Goal: Browse casually

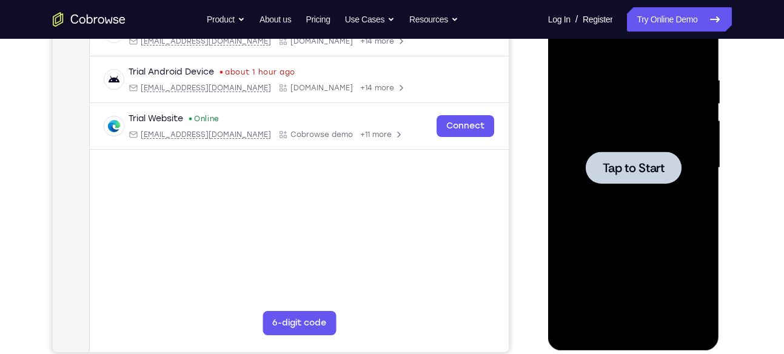
scroll to position [212, 0]
click at [619, 148] on div at bounding box center [633, 168] width 153 height 340
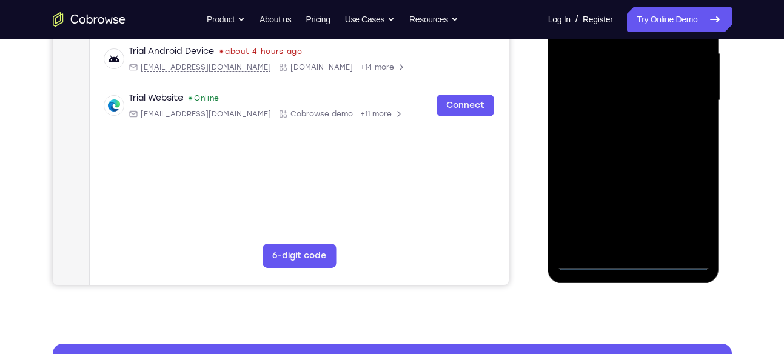
scroll to position [280, 0]
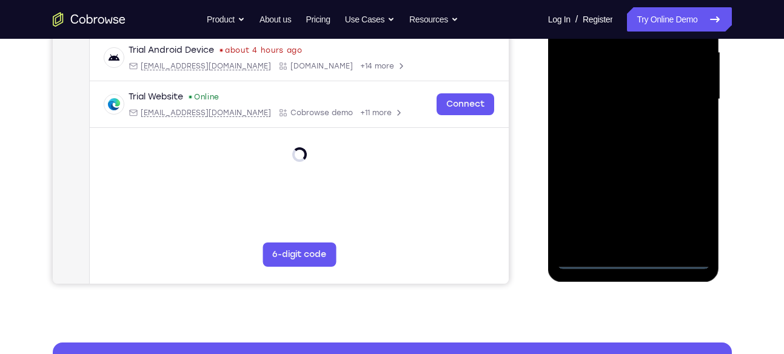
click at [632, 261] on div at bounding box center [633, 100] width 153 height 340
click at [679, 213] on div at bounding box center [633, 100] width 153 height 340
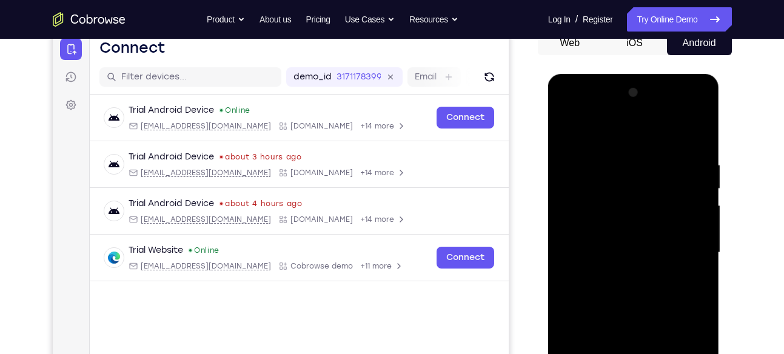
scroll to position [125, 0]
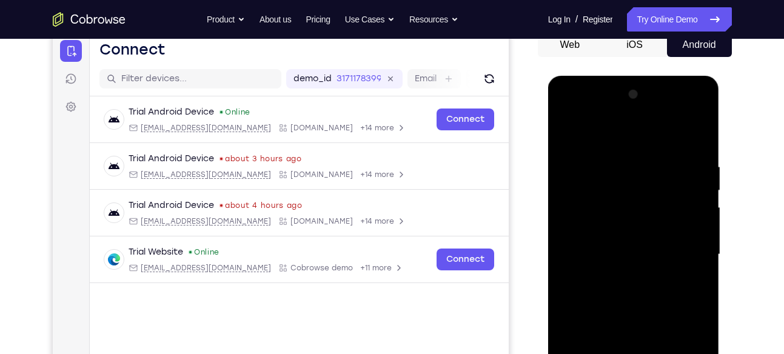
click at [617, 140] on div at bounding box center [633, 255] width 153 height 340
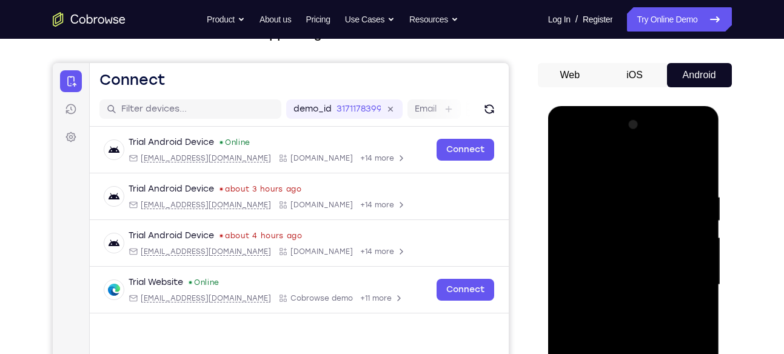
scroll to position [94, 0]
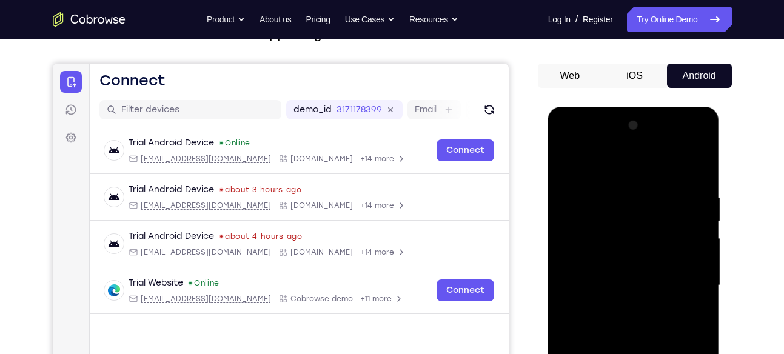
click at [685, 278] on div at bounding box center [633, 286] width 153 height 340
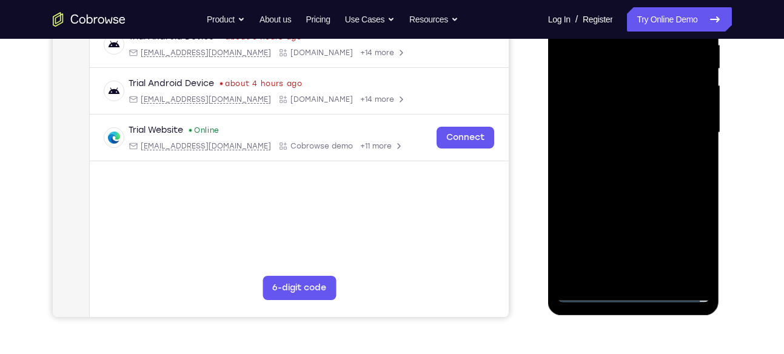
scroll to position [234, 0]
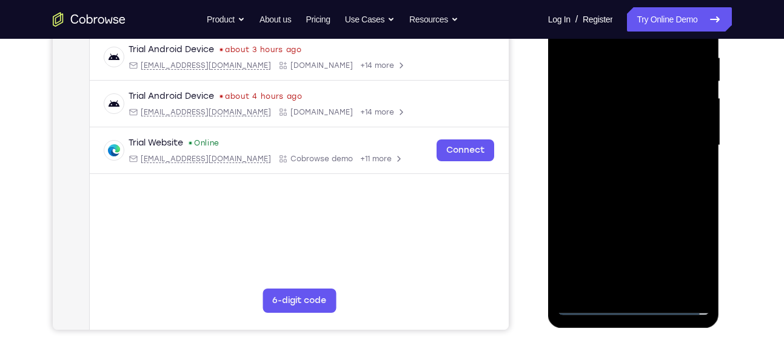
click at [621, 167] on div at bounding box center [633, 146] width 153 height 340
click at [633, 141] on div at bounding box center [633, 146] width 153 height 340
click at [679, 148] on div at bounding box center [633, 146] width 153 height 340
click at [640, 194] on div at bounding box center [633, 146] width 153 height 340
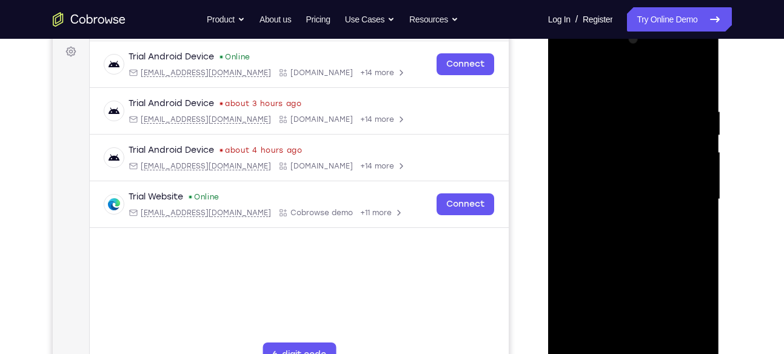
scroll to position [103, 0]
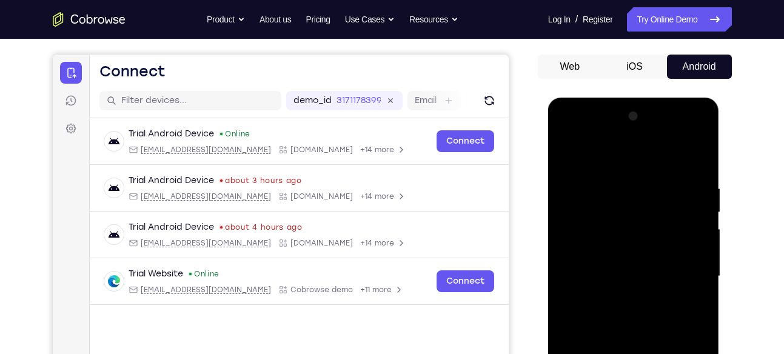
drag, startPoint x: 639, startPoint y: 156, endPoint x: 645, endPoint y: 127, distance: 29.9
click at [645, 127] on div at bounding box center [633, 277] width 153 height 340
click at [700, 149] on div at bounding box center [633, 277] width 153 height 340
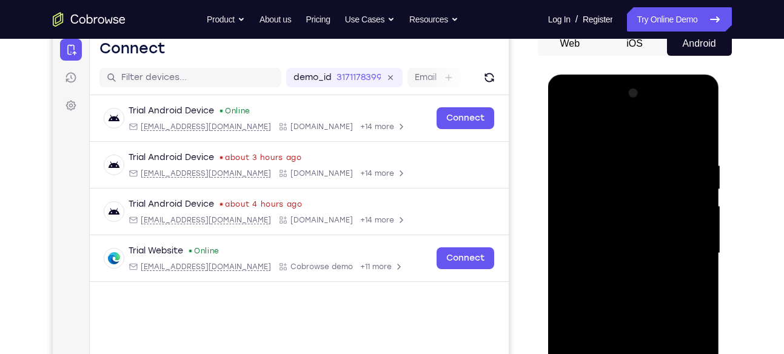
scroll to position [127, 0]
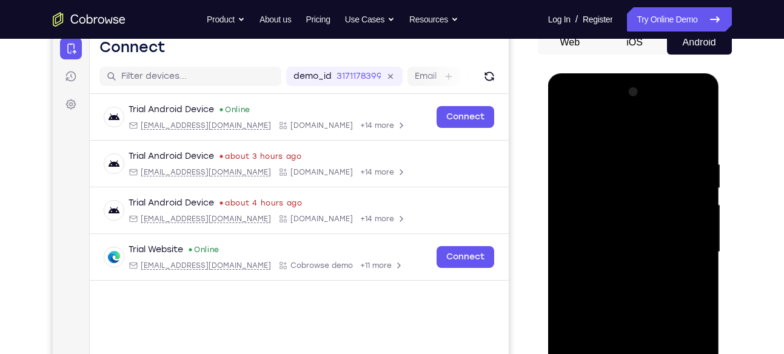
click at [626, 158] on div at bounding box center [633, 252] width 153 height 340
click at [608, 166] on div at bounding box center [633, 252] width 153 height 340
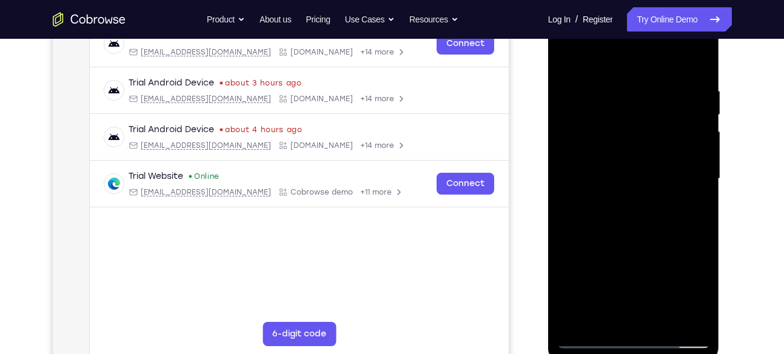
scroll to position [201, 0]
click at [630, 260] on div at bounding box center [633, 178] width 153 height 340
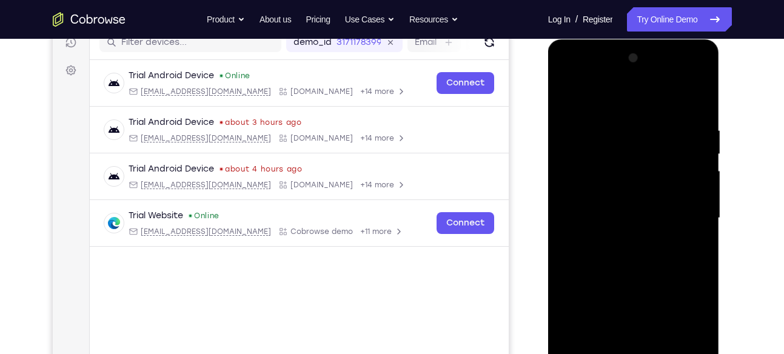
scroll to position [161, 0]
click at [571, 97] on div at bounding box center [633, 219] width 153 height 340
click at [624, 140] on div at bounding box center [633, 219] width 153 height 340
click at [565, 90] on div at bounding box center [633, 219] width 153 height 340
click at [570, 95] on div at bounding box center [633, 219] width 153 height 340
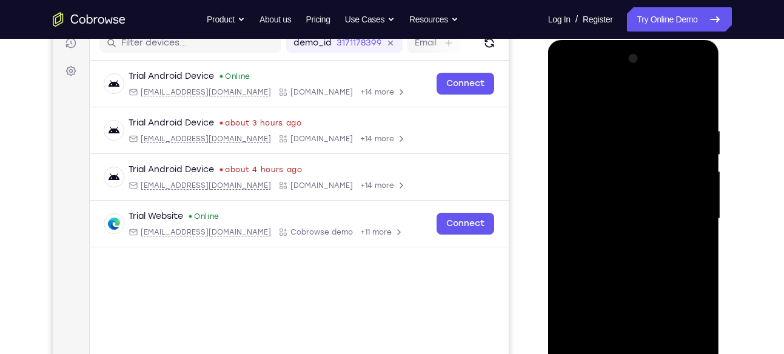
click at [620, 159] on div at bounding box center [633, 219] width 153 height 340
click at [567, 95] on div at bounding box center [633, 219] width 153 height 340
click at [699, 97] on div at bounding box center [633, 219] width 153 height 340
click at [630, 115] on div at bounding box center [633, 219] width 153 height 340
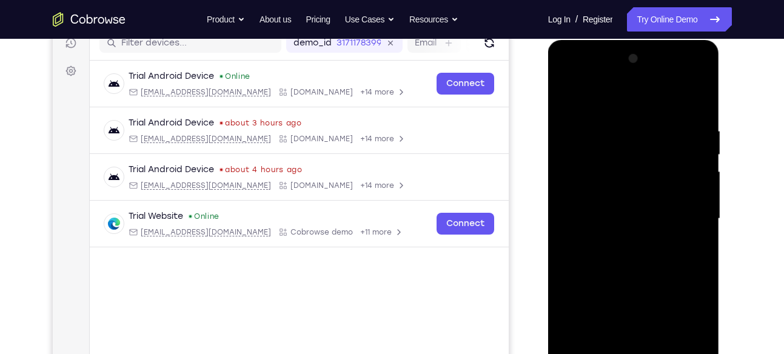
click at [567, 93] on div at bounding box center [633, 219] width 153 height 340
click at [624, 118] on div at bounding box center [633, 219] width 153 height 340
click at [700, 159] on div at bounding box center [633, 219] width 153 height 340
drag, startPoint x: 607, startPoint y: 155, endPoint x: 676, endPoint y: 146, distance: 70.4
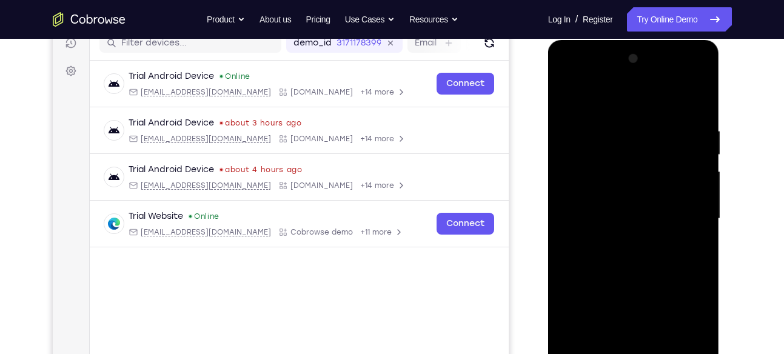
click at [676, 146] on div at bounding box center [633, 219] width 153 height 340
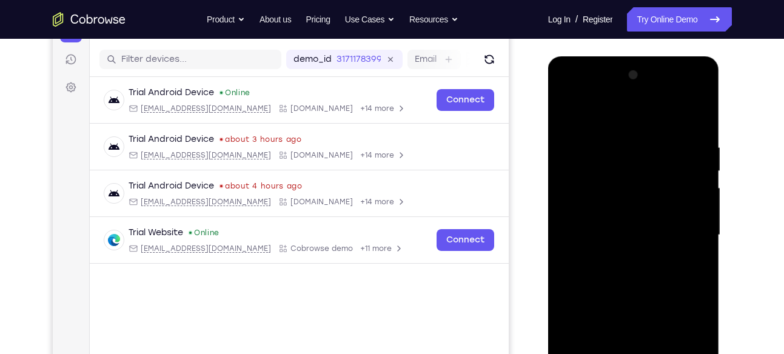
scroll to position [144, 0]
click at [671, 150] on div at bounding box center [633, 236] width 153 height 340
drag, startPoint x: 579, startPoint y: 163, endPoint x: 678, endPoint y: 163, distance: 98.3
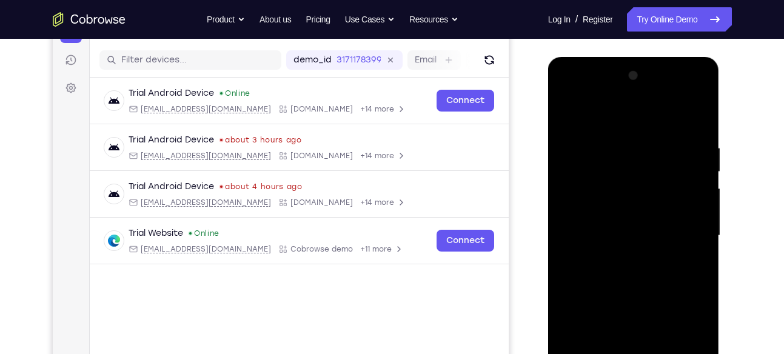
click at [678, 163] on div at bounding box center [633, 236] width 153 height 340
click at [591, 114] on div at bounding box center [633, 236] width 153 height 340
click at [674, 156] on div at bounding box center [633, 236] width 153 height 340
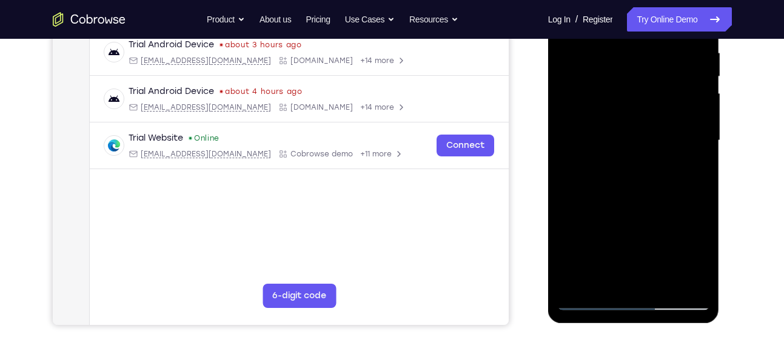
scroll to position [238, 0]
click at [645, 206] on div at bounding box center [633, 141] width 153 height 340
click at [607, 277] on div at bounding box center [633, 141] width 153 height 340
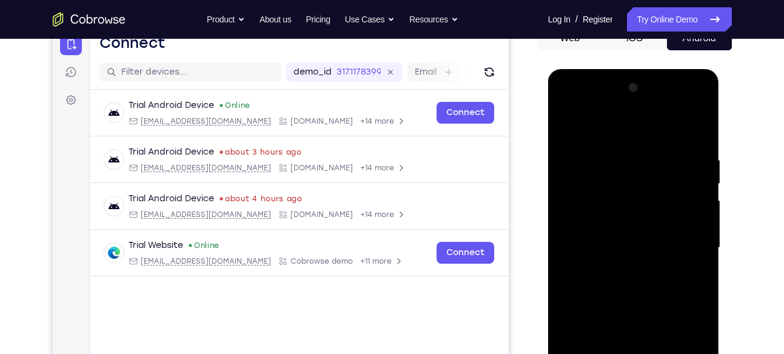
scroll to position [119, 0]
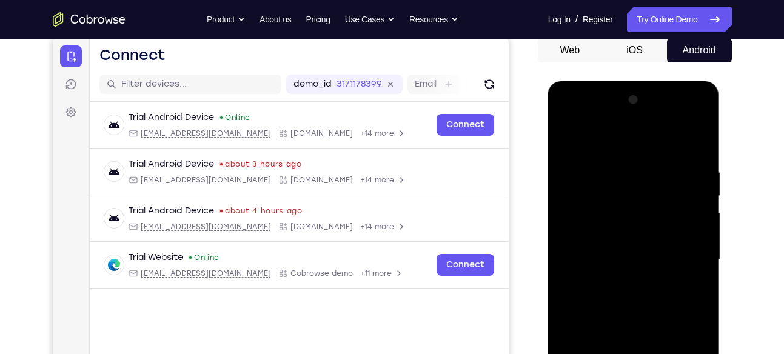
click at [567, 143] on div at bounding box center [633, 260] width 153 height 340
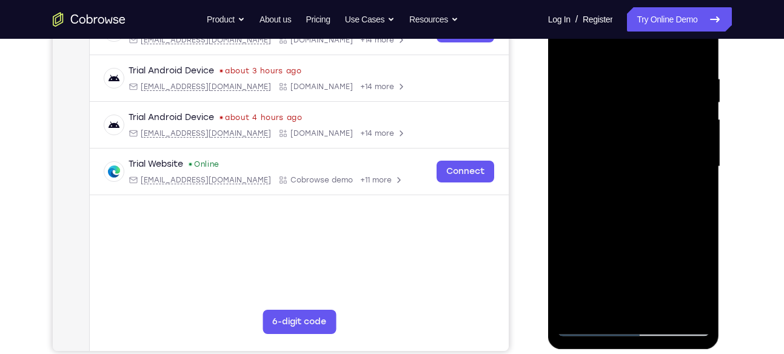
scroll to position [214, 0]
click at [647, 210] on div at bounding box center [633, 166] width 153 height 340
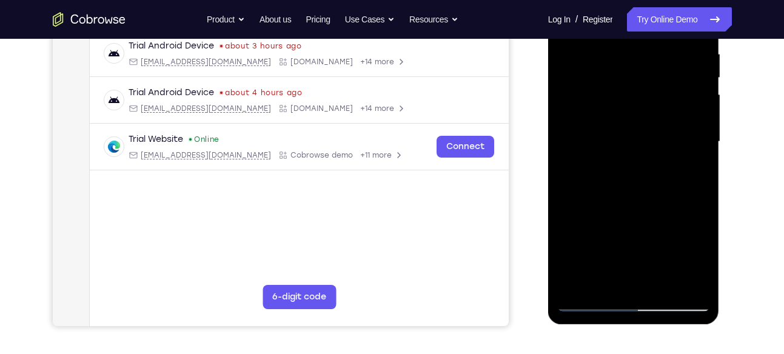
scroll to position [232, 0]
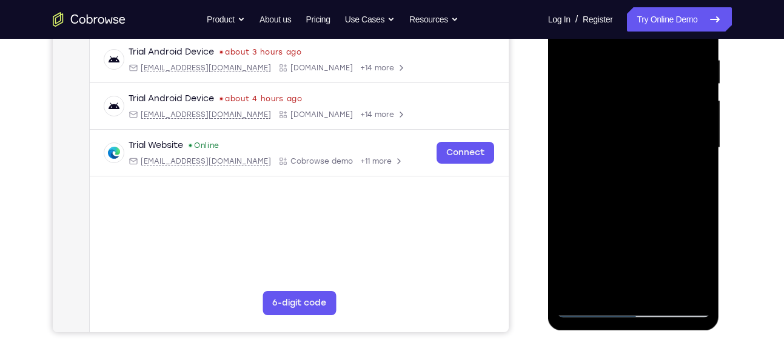
click at [644, 204] on div at bounding box center [633, 148] width 153 height 340
click at [647, 221] on div at bounding box center [633, 148] width 153 height 340
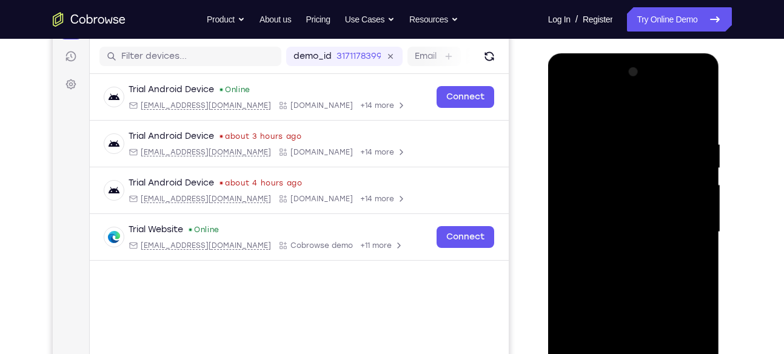
scroll to position [117, 0]
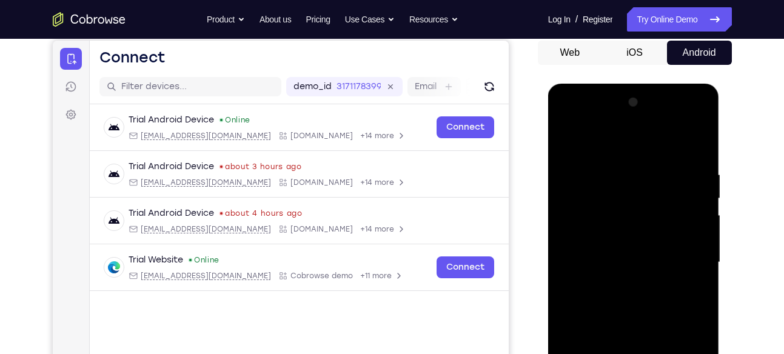
click at [571, 143] on div at bounding box center [633, 263] width 153 height 340
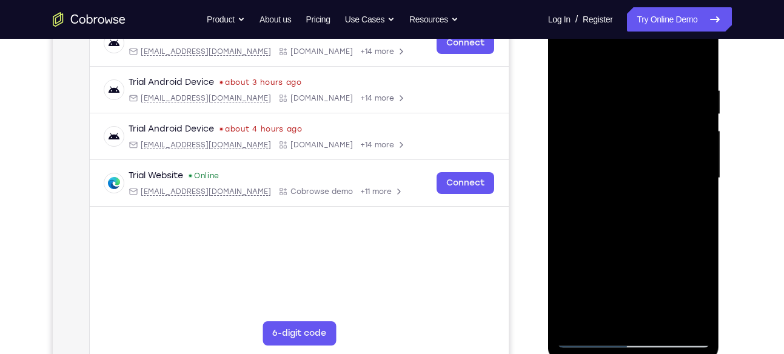
click at [659, 251] on div at bounding box center [633, 178] width 153 height 340
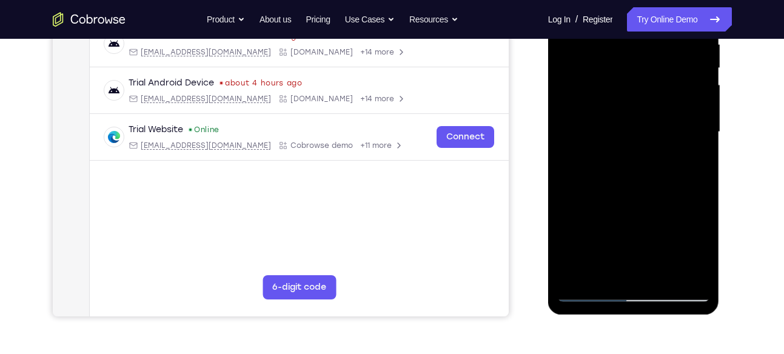
scroll to position [248, 0]
click at [597, 244] on div at bounding box center [633, 132] width 153 height 340
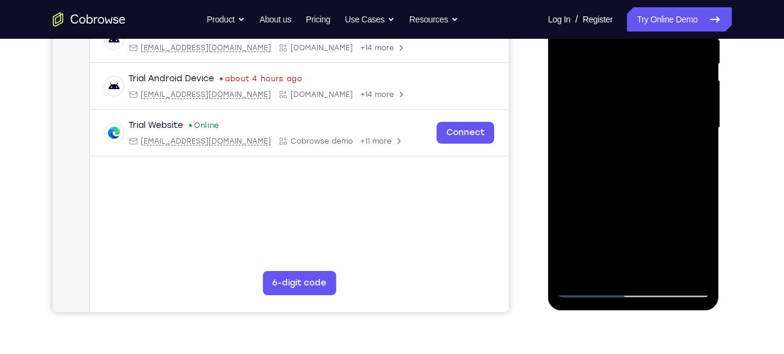
scroll to position [260, 0]
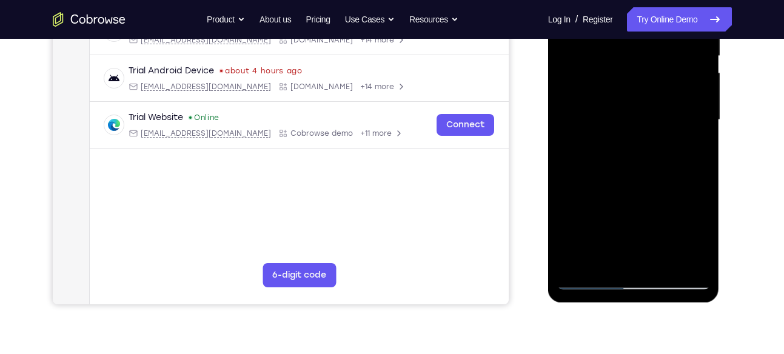
click at [588, 254] on div at bounding box center [633, 120] width 153 height 340
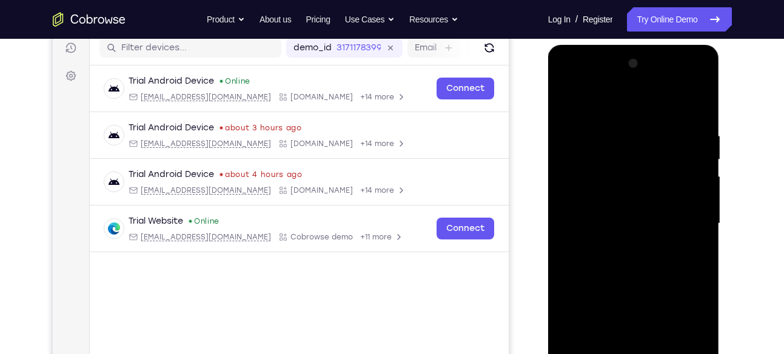
scroll to position [150, 0]
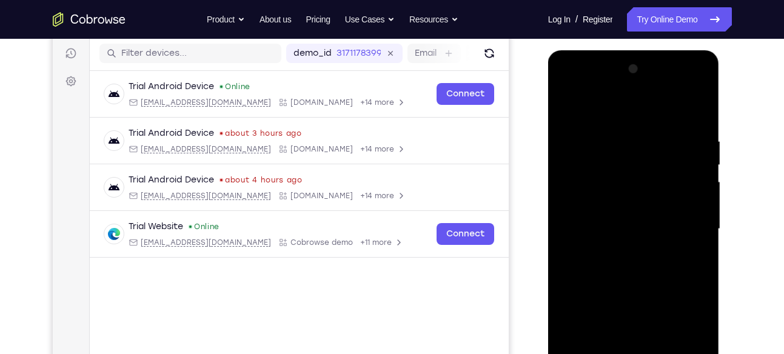
click at [569, 107] on div at bounding box center [633, 229] width 153 height 340
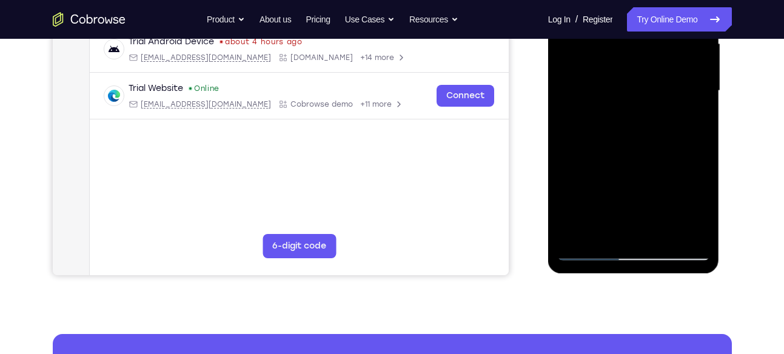
scroll to position [286, 0]
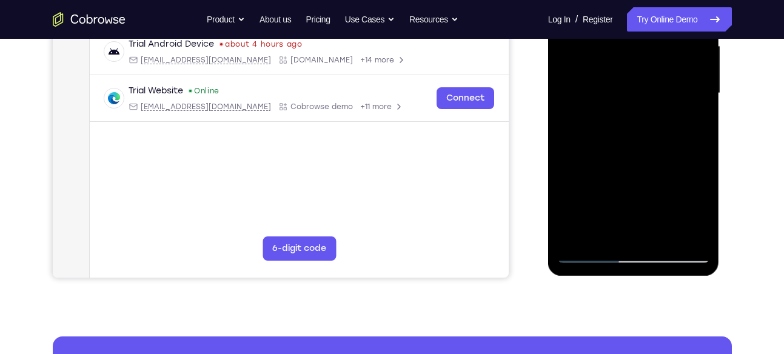
click at [623, 193] on div at bounding box center [633, 94] width 153 height 340
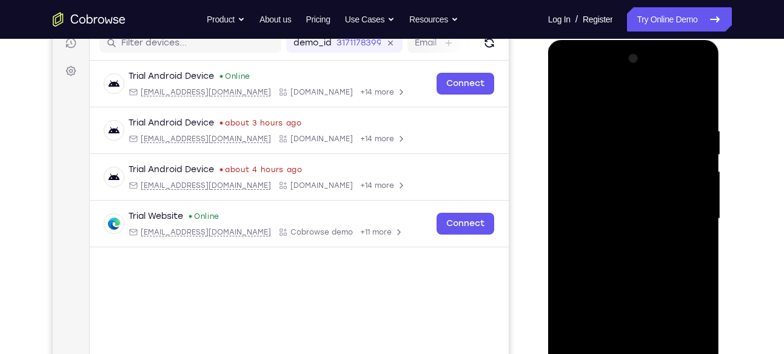
scroll to position [160, 0]
click at [570, 101] on div at bounding box center [633, 220] width 153 height 340
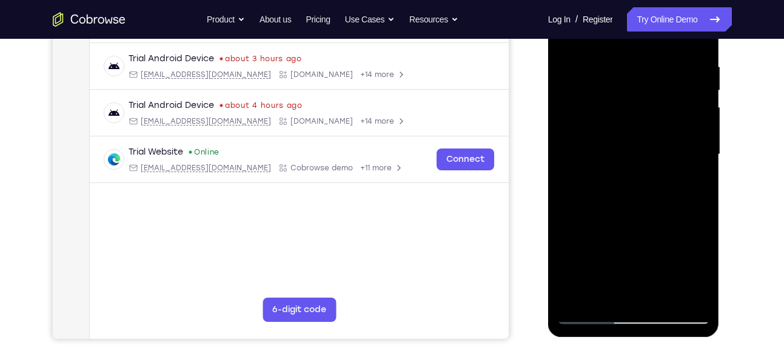
scroll to position [232, 0]
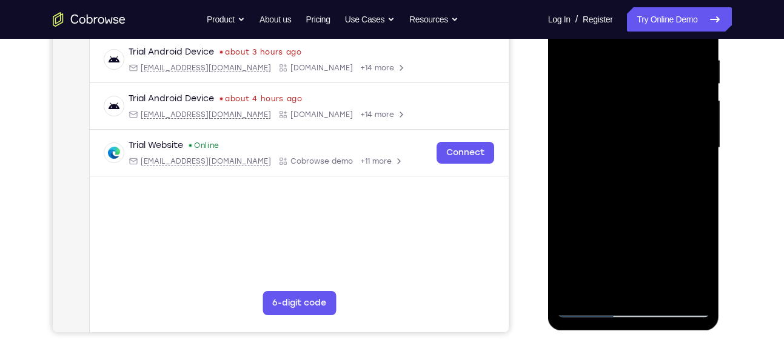
click at [620, 247] on div at bounding box center [633, 148] width 153 height 340
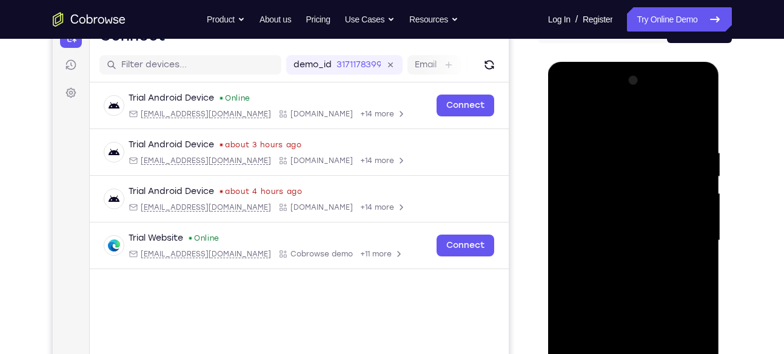
scroll to position [125, 0]
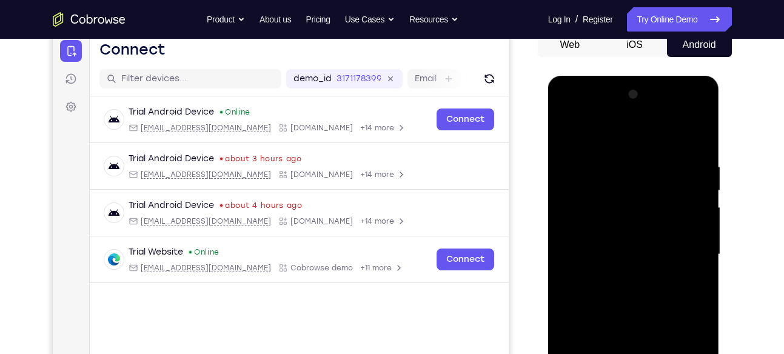
click at [567, 136] on div at bounding box center [633, 255] width 153 height 340
drag, startPoint x: 642, startPoint y: 167, endPoint x: 655, endPoint y: 343, distance: 177.0
click at [655, 343] on div at bounding box center [633, 255] width 153 height 340
click at [610, 154] on div at bounding box center [633, 255] width 153 height 340
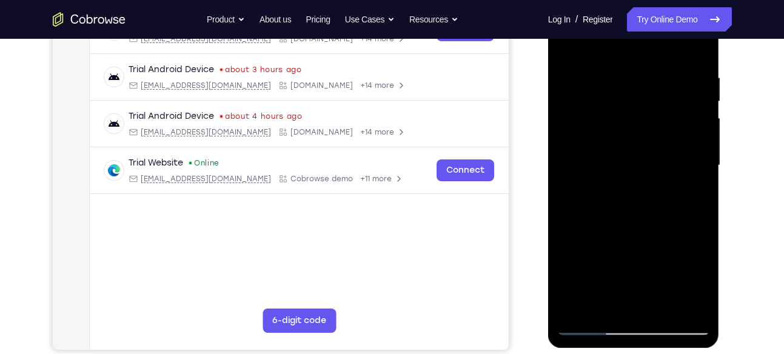
scroll to position [215, 0]
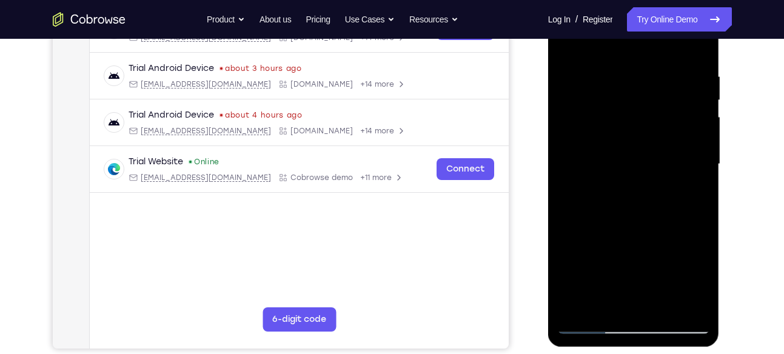
click at [701, 183] on div at bounding box center [633, 165] width 153 height 340
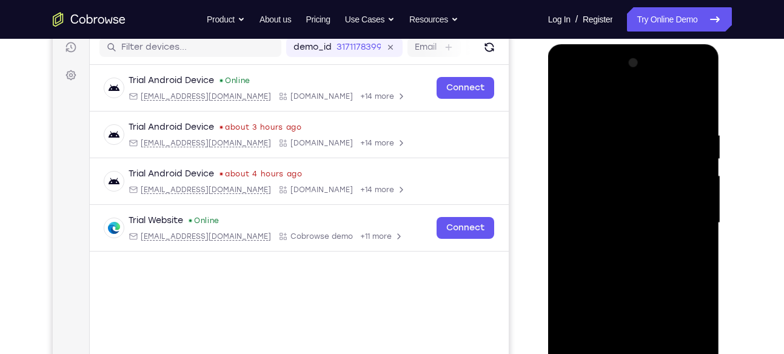
scroll to position [156, 0]
click at [701, 188] on div at bounding box center [633, 224] width 153 height 340
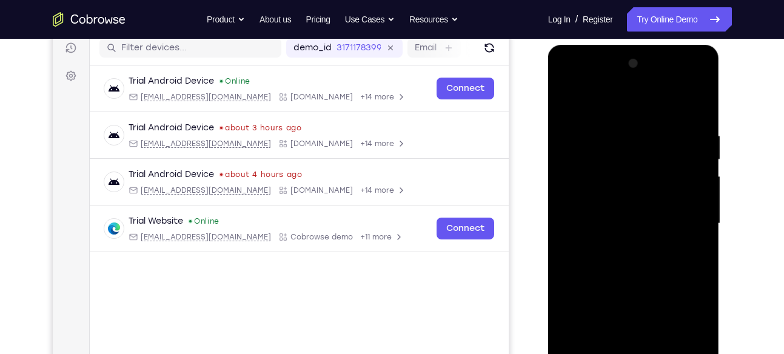
drag, startPoint x: 599, startPoint y: 197, endPoint x: 725, endPoint y: 210, distance: 126.8
click at [721, 210] on html "Online web based iOS Simulators and Android Emulators. Run iPhone, iPad, Mobile…" at bounding box center [634, 227] width 173 height 364
drag, startPoint x: 596, startPoint y: 189, endPoint x: 719, endPoint y: 216, distance: 126.0
click at [719, 216] on div at bounding box center [634, 227] width 173 height 364
click at [577, 196] on div at bounding box center [633, 224] width 153 height 340
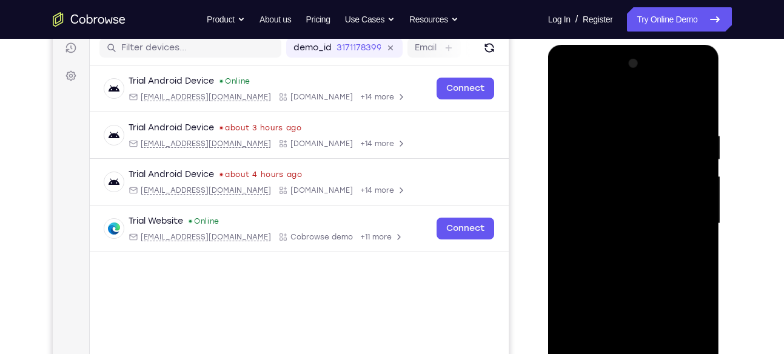
drag, startPoint x: 577, startPoint y: 196, endPoint x: 680, endPoint y: 195, distance: 103.1
click at [680, 195] on div at bounding box center [633, 224] width 153 height 340
drag, startPoint x: 685, startPoint y: 167, endPoint x: 692, endPoint y: 144, distance: 23.4
click at [692, 144] on div at bounding box center [633, 224] width 153 height 340
click at [698, 104] on div at bounding box center [633, 224] width 153 height 340
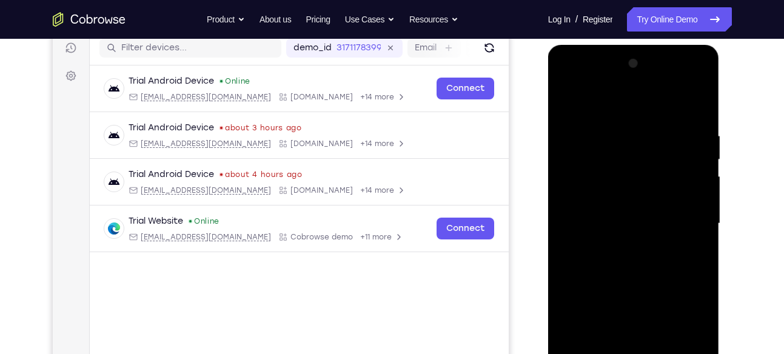
scroll to position [289, 0]
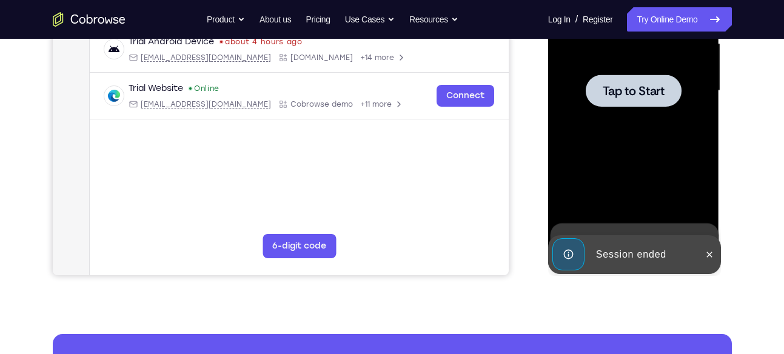
click at [652, 103] on div at bounding box center [634, 91] width 96 height 32
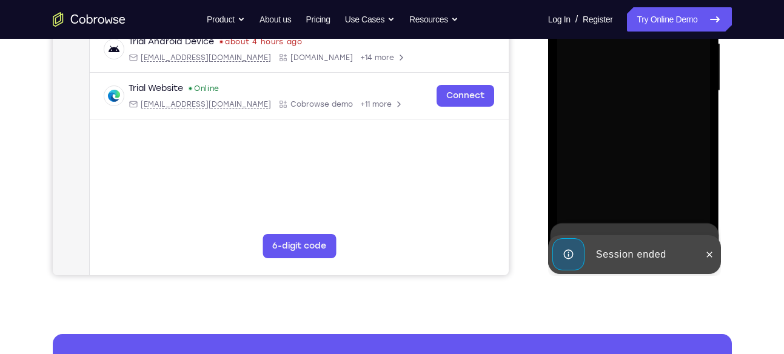
click at [668, 161] on div at bounding box center [633, 91] width 153 height 340
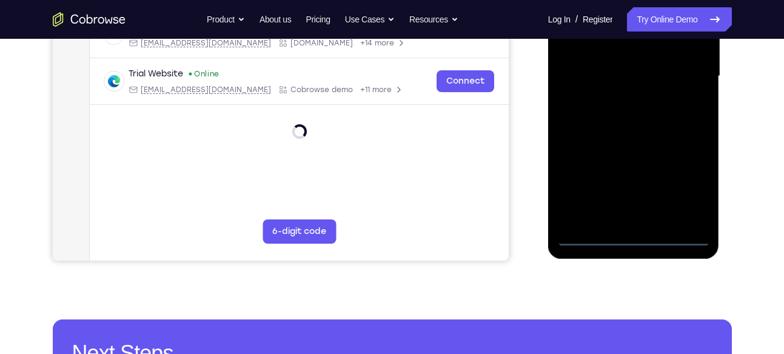
scroll to position [323, 0]
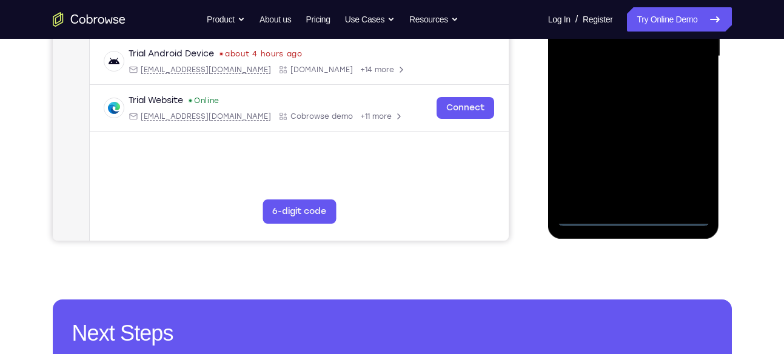
click at [631, 220] on div at bounding box center [633, 57] width 153 height 340
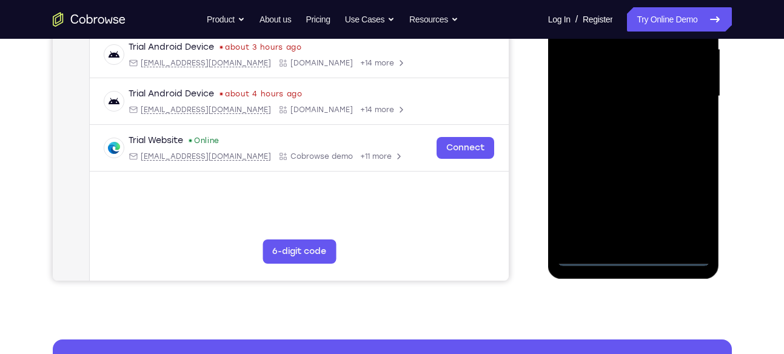
click at [688, 204] on div at bounding box center [633, 97] width 153 height 340
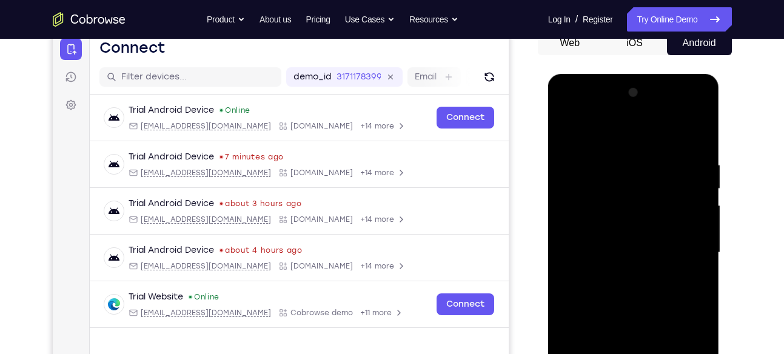
scroll to position [125, 0]
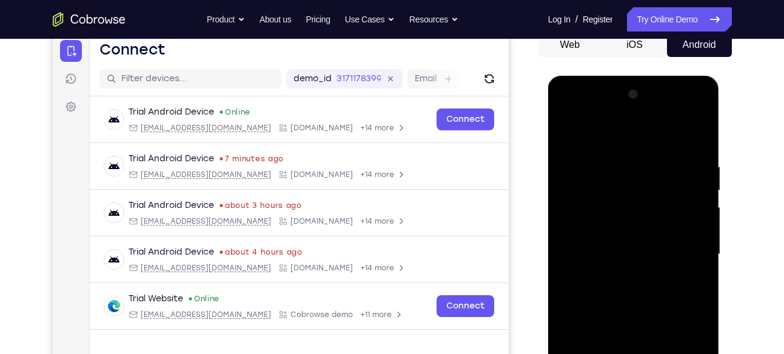
click at [629, 144] on div at bounding box center [633, 255] width 153 height 340
click at [685, 249] on div at bounding box center [633, 255] width 153 height 340
click at [621, 280] on div at bounding box center [633, 255] width 153 height 340
click at [631, 246] on div at bounding box center [633, 255] width 153 height 340
click at [631, 254] on div at bounding box center [633, 255] width 153 height 340
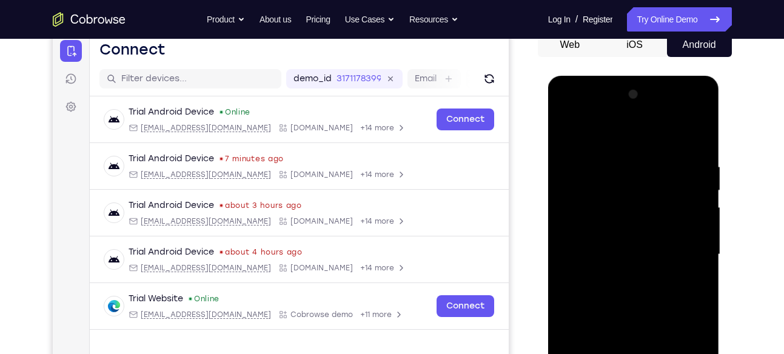
scroll to position [174, 0]
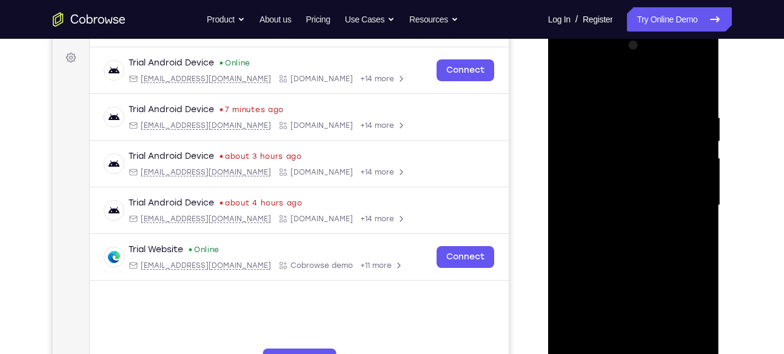
click at [613, 238] on div at bounding box center [633, 206] width 153 height 340
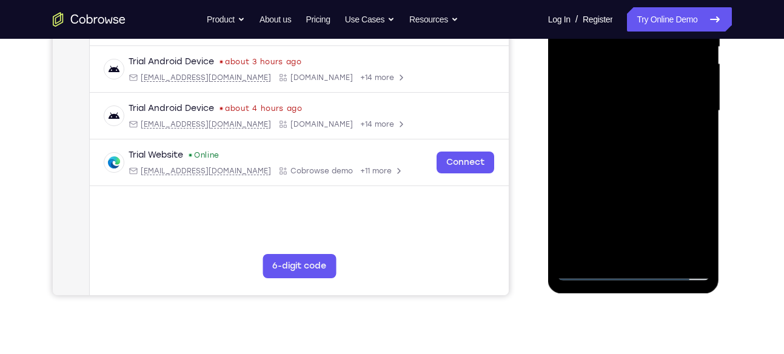
scroll to position [260, 0]
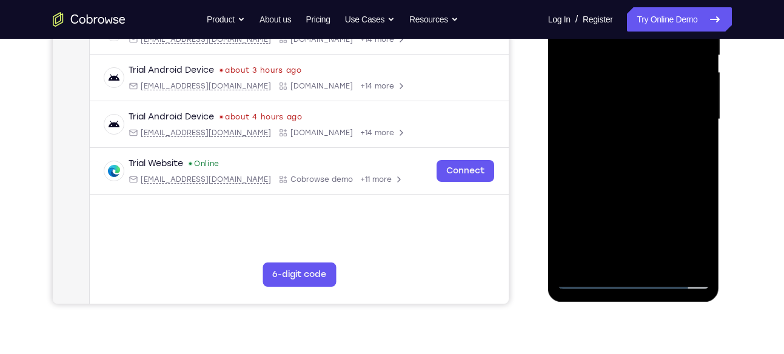
click at [649, 173] on div at bounding box center [633, 120] width 153 height 340
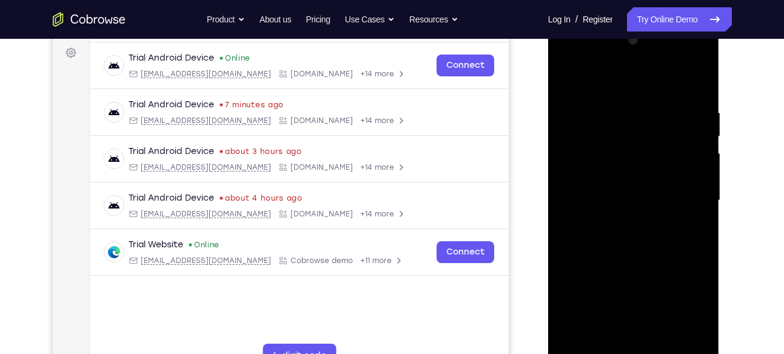
scroll to position [178, 0]
drag, startPoint x: 641, startPoint y: 78, endPoint x: 642, endPoint y: 44, distance: 34.0
click at [642, 44] on div at bounding box center [633, 202] width 153 height 340
click at [661, 297] on div at bounding box center [633, 202] width 153 height 340
drag, startPoint x: 694, startPoint y: 243, endPoint x: 705, endPoint y: 126, distance: 117.6
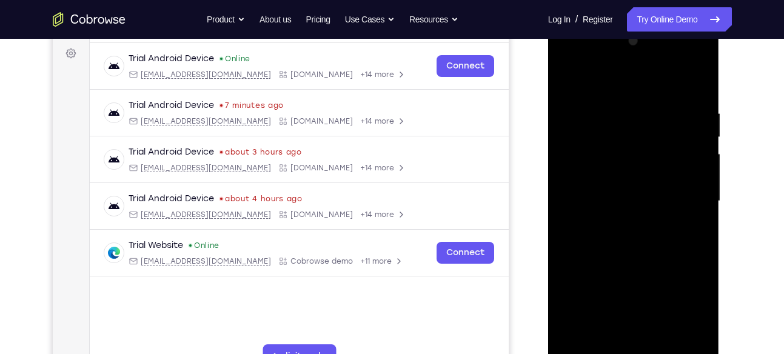
click at [705, 126] on div at bounding box center [633, 202] width 153 height 340
drag, startPoint x: 635, startPoint y: 116, endPoint x: 647, endPoint y: 283, distance: 167.2
click at [647, 283] on div at bounding box center [633, 202] width 153 height 340
drag, startPoint x: 637, startPoint y: 114, endPoint x: 636, endPoint y: 189, distance: 75.2
click at [636, 189] on div at bounding box center [633, 202] width 153 height 340
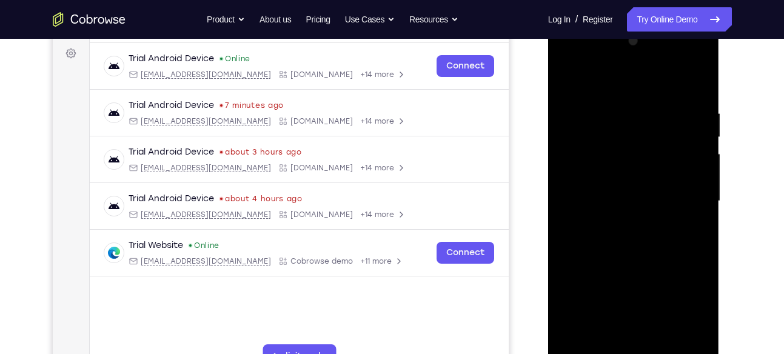
drag, startPoint x: 636, startPoint y: 189, endPoint x: 647, endPoint y: 127, distance: 62.9
click at [647, 127] on div at bounding box center [633, 202] width 153 height 340
click at [628, 203] on div at bounding box center [633, 202] width 153 height 340
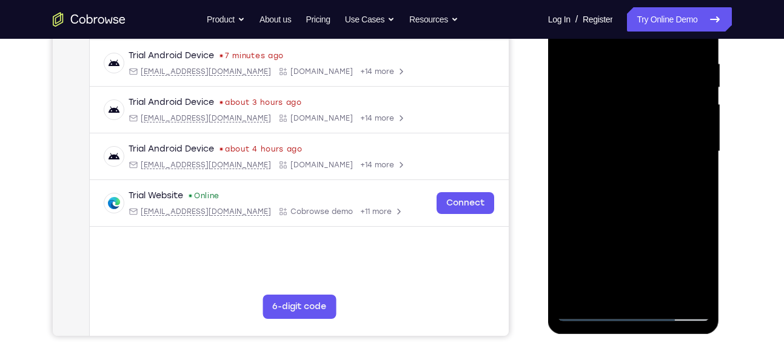
click at [666, 295] on div at bounding box center [633, 152] width 153 height 340
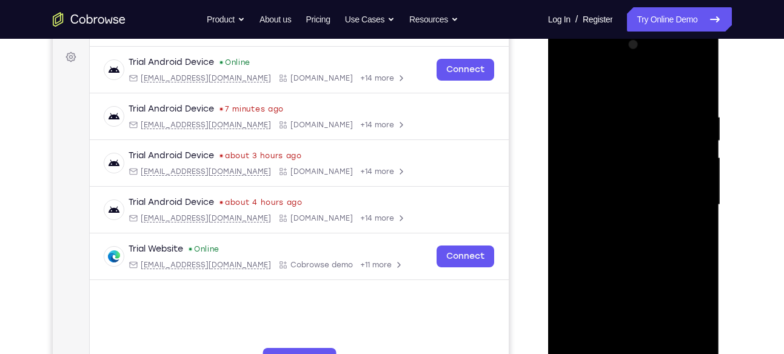
scroll to position [174, 0]
click at [642, 273] on div at bounding box center [633, 206] width 153 height 340
click at [638, 200] on div at bounding box center [633, 206] width 153 height 340
click at [659, 196] on div at bounding box center [633, 206] width 153 height 340
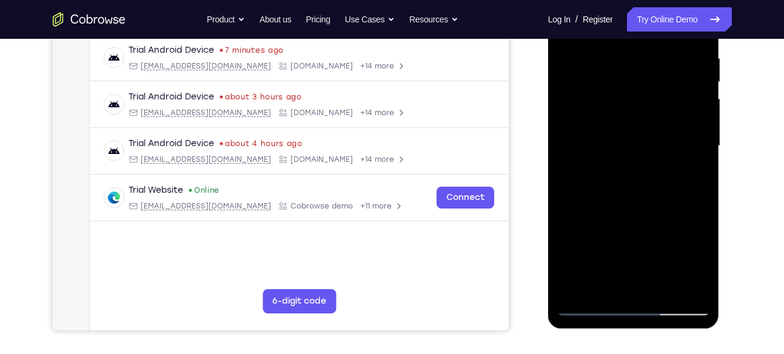
click at [668, 248] on div at bounding box center [633, 146] width 153 height 340
click at [604, 284] on div at bounding box center [633, 146] width 153 height 340
click at [665, 215] on div at bounding box center [633, 146] width 153 height 340
click at [691, 164] on div at bounding box center [633, 146] width 153 height 340
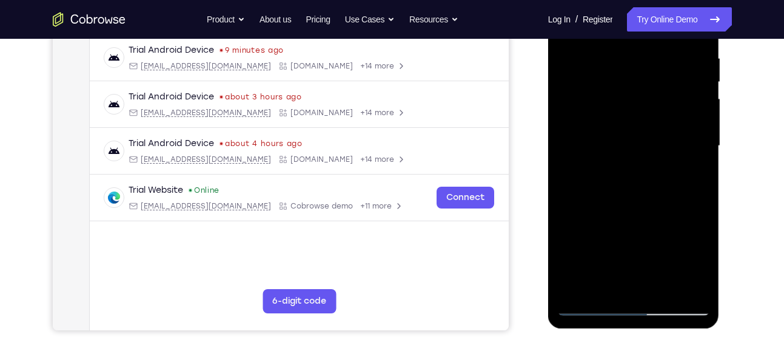
click at [631, 110] on div at bounding box center [633, 146] width 153 height 340
click at [639, 219] on div at bounding box center [633, 146] width 153 height 340
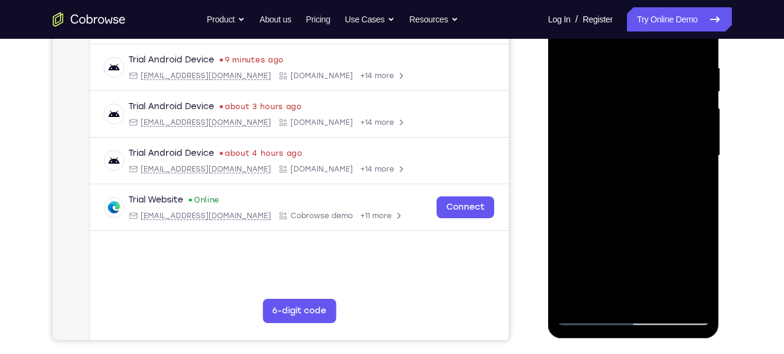
scroll to position [224, 0]
click at [605, 294] on div at bounding box center [633, 155] width 153 height 340
click at [654, 264] on div at bounding box center [633, 155] width 153 height 340
click at [687, 172] on div at bounding box center [633, 155] width 153 height 340
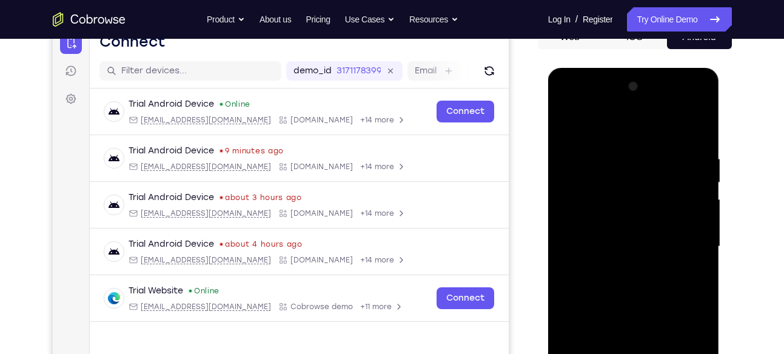
scroll to position [123, 0]
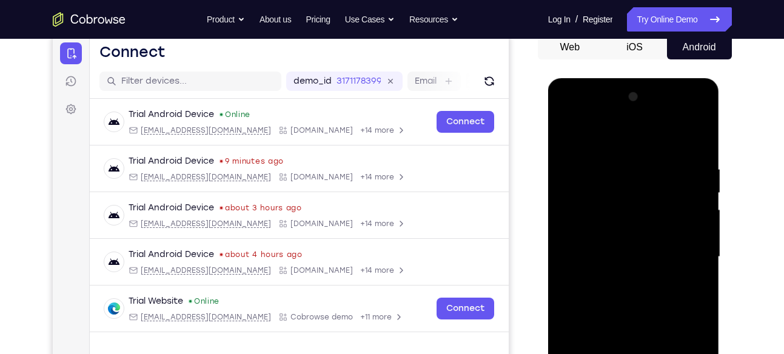
click at [571, 135] on div at bounding box center [633, 257] width 153 height 340
click at [637, 277] on div at bounding box center [633, 257] width 153 height 340
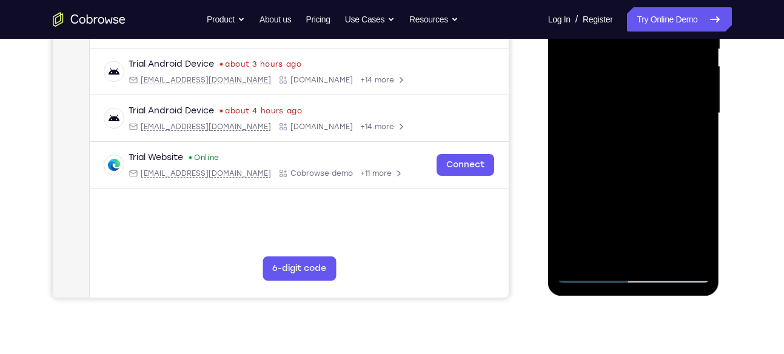
scroll to position [269, 0]
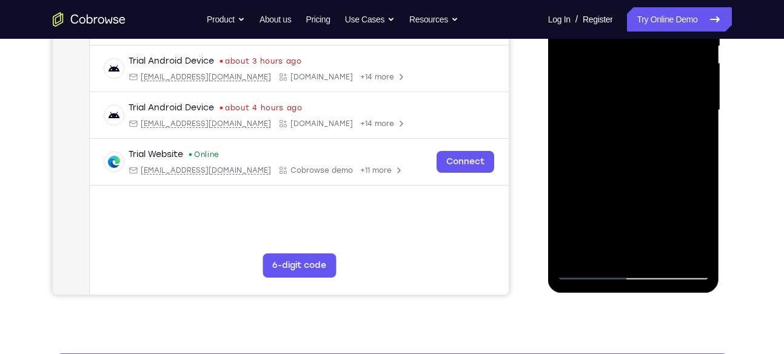
click at [663, 201] on div at bounding box center [633, 111] width 153 height 340
click at [678, 205] on div at bounding box center [633, 111] width 153 height 340
click at [594, 101] on div at bounding box center [633, 111] width 153 height 340
click at [610, 244] on div at bounding box center [633, 111] width 153 height 340
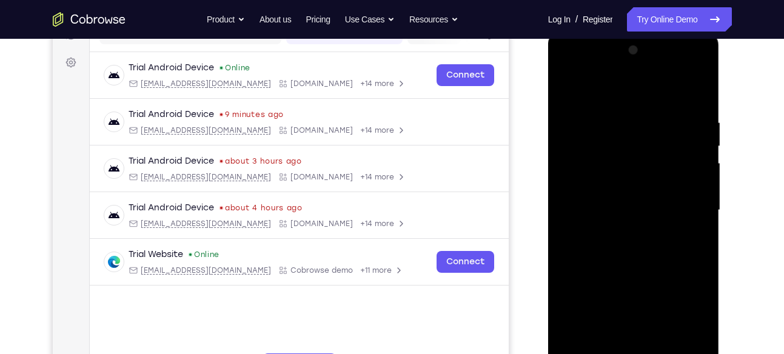
scroll to position [166, 0]
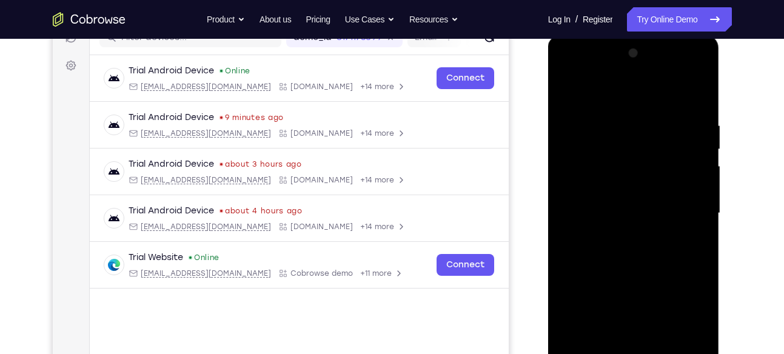
click at [570, 92] on div at bounding box center [633, 214] width 153 height 340
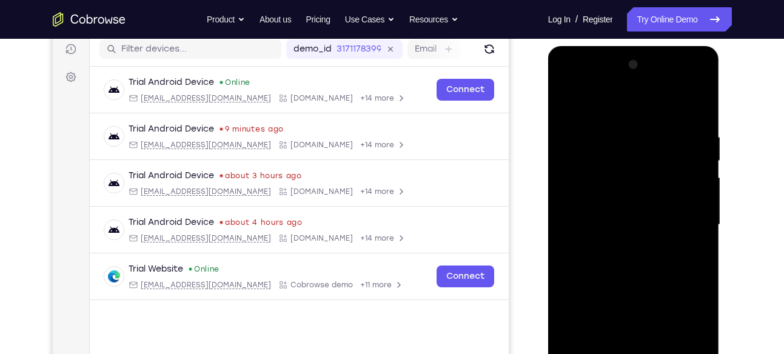
scroll to position [150, 0]
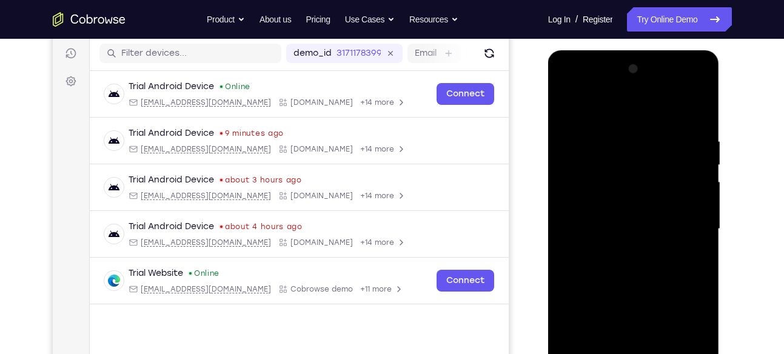
click at [569, 106] on div at bounding box center [633, 229] width 153 height 340
drag, startPoint x: 647, startPoint y: 146, endPoint x: 644, endPoint y: 321, distance: 175.3
click at [644, 321] on div at bounding box center [633, 229] width 153 height 340
click at [704, 180] on div at bounding box center [633, 229] width 153 height 340
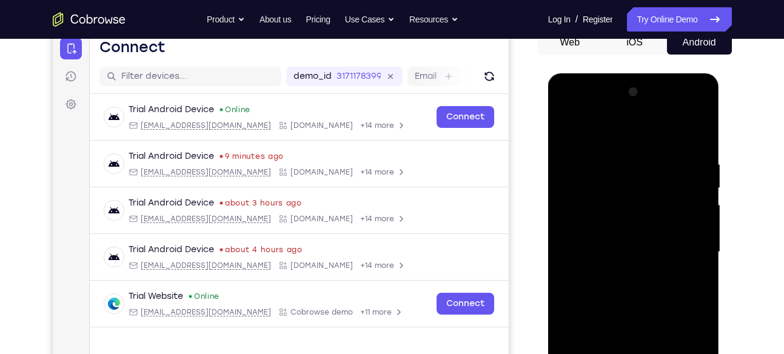
scroll to position [124, 0]
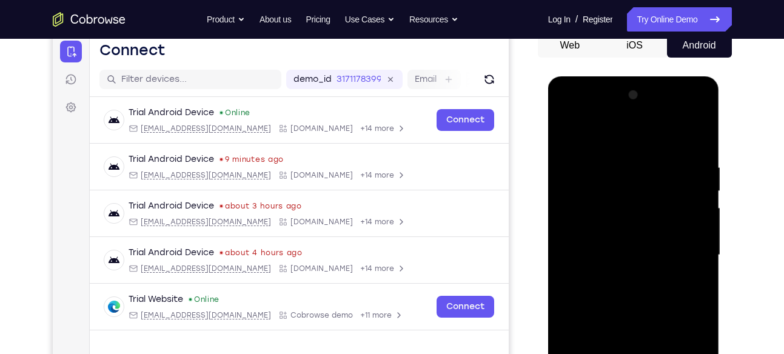
click at [702, 204] on div at bounding box center [633, 256] width 153 height 340
click at [699, 212] on div at bounding box center [633, 256] width 153 height 340
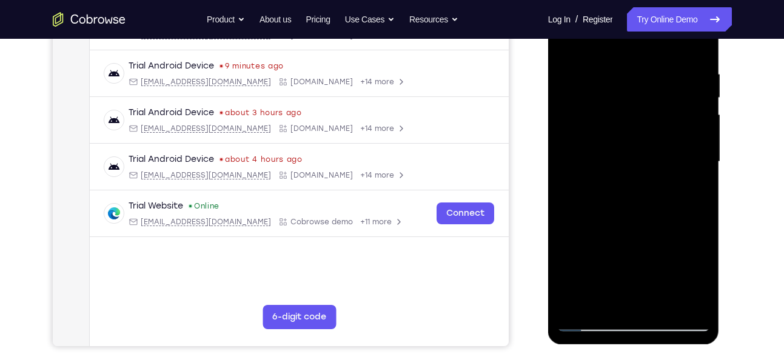
scroll to position [206, 0]
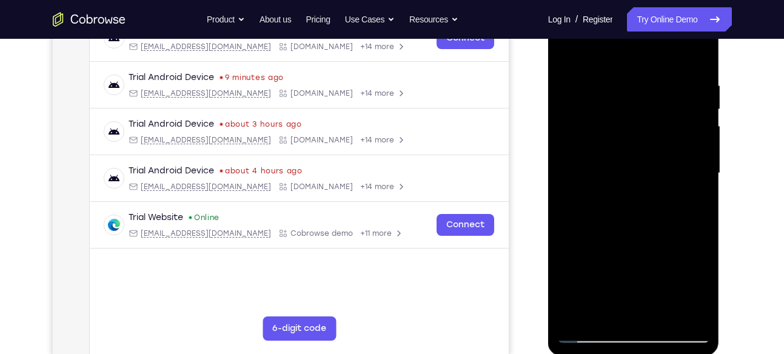
drag, startPoint x: 651, startPoint y: 149, endPoint x: 660, endPoint y: 232, distance: 83.6
click at [660, 232] on div at bounding box center [633, 174] width 153 height 340
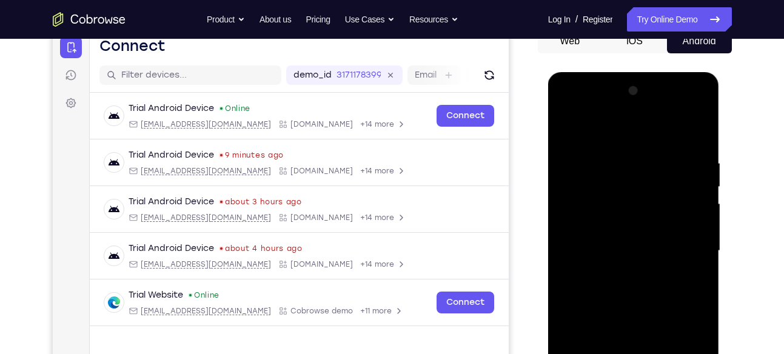
scroll to position [128, 0]
drag, startPoint x: 630, startPoint y: 261, endPoint x: 622, endPoint y: 294, distance: 33.1
click at [622, 294] on div at bounding box center [633, 252] width 153 height 340
drag, startPoint x: 627, startPoint y: 187, endPoint x: 623, endPoint y: 276, distance: 88.6
click at [623, 276] on div at bounding box center [633, 252] width 153 height 340
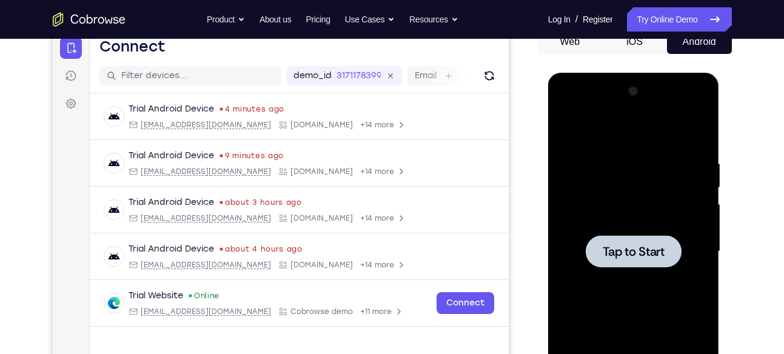
click at [613, 223] on div at bounding box center [633, 252] width 153 height 340
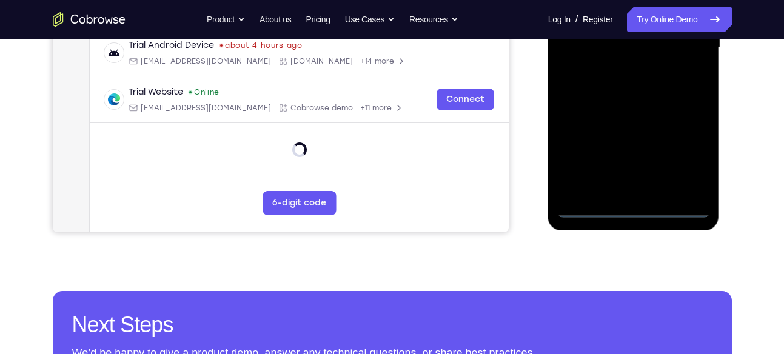
scroll to position [322, 0]
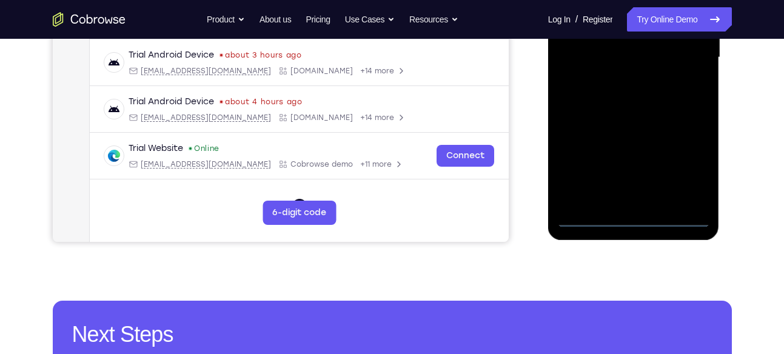
click at [637, 221] on div at bounding box center [633, 58] width 153 height 340
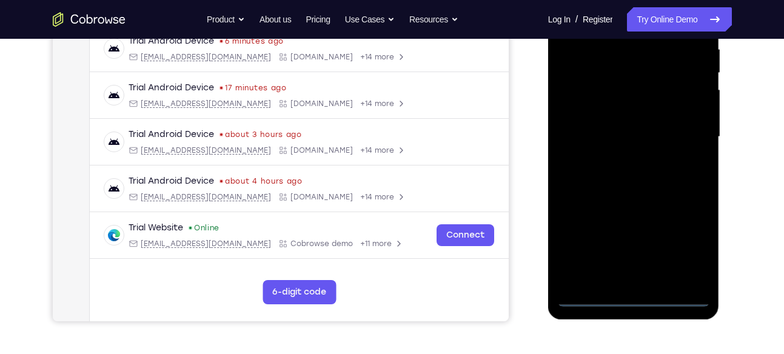
scroll to position [242, 0]
click at [684, 240] on div at bounding box center [633, 138] width 153 height 340
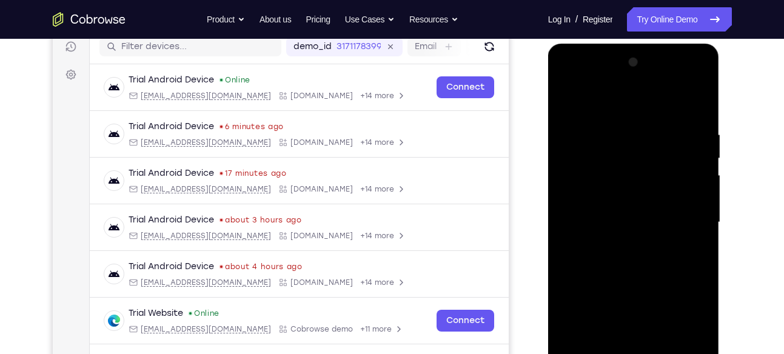
scroll to position [156, 0]
click at [613, 97] on div at bounding box center [633, 223] width 153 height 340
click at [684, 209] on div at bounding box center [633, 223] width 153 height 340
click at [621, 245] on div at bounding box center [633, 223] width 153 height 340
click at [635, 208] on div at bounding box center [633, 223] width 153 height 340
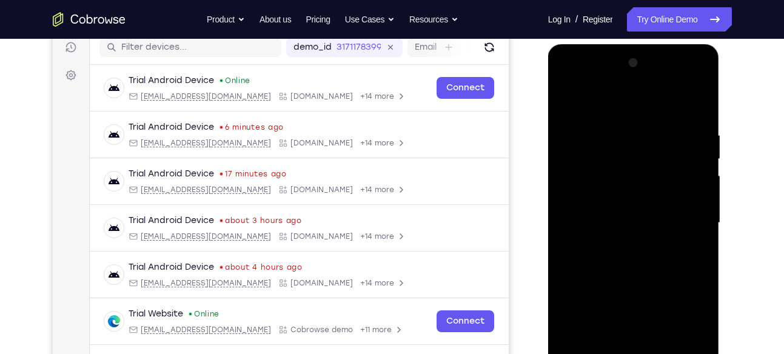
click at [629, 218] on div at bounding box center [633, 223] width 153 height 340
click at [659, 264] on div at bounding box center [633, 223] width 153 height 340
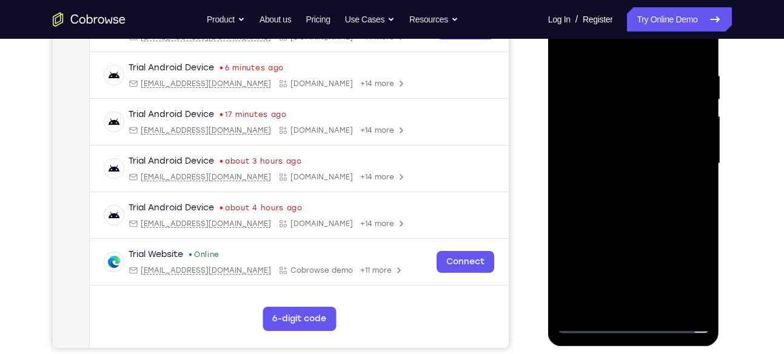
scroll to position [217, 0]
click at [623, 197] on div at bounding box center [633, 163] width 153 height 340
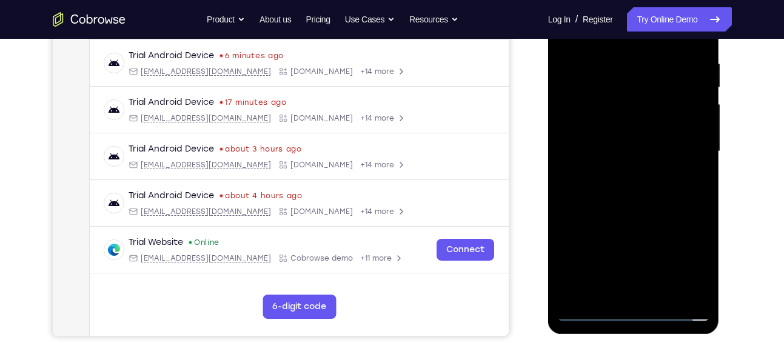
scroll to position [244, 0]
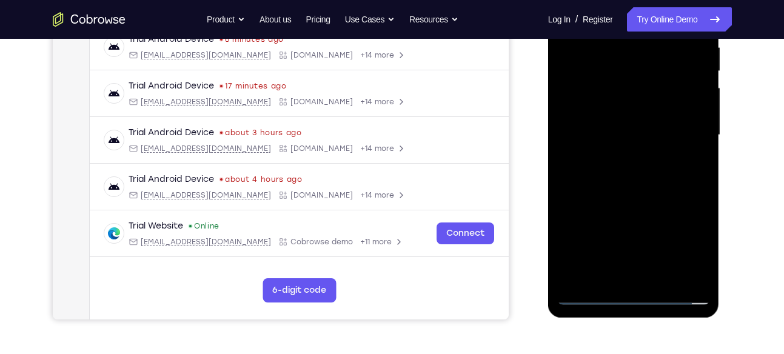
click at [652, 188] on div at bounding box center [633, 135] width 153 height 340
drag, startPoint x: 671, startPoint y: 109, endPoint x: 659, endPoint y: 257, distance: 148.4
click at [659, 257] on div at bounding box center [633, 135] width 153 height 340
drag, startPoint x: 669, startPoint y: 124, endPoint x: 661, endPoint y: 188, distance: 64.9
click at [661, 188] on div at bounding box center [633, 135] width 153 height 340
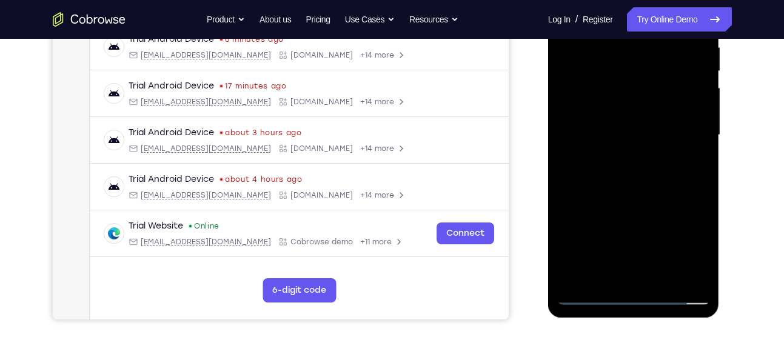
click at [663, 278] on div at bounding box center [633, 135] width 153 height 340
click at [628, 201] on div at bounding box center [633, 135] width 153 height 340
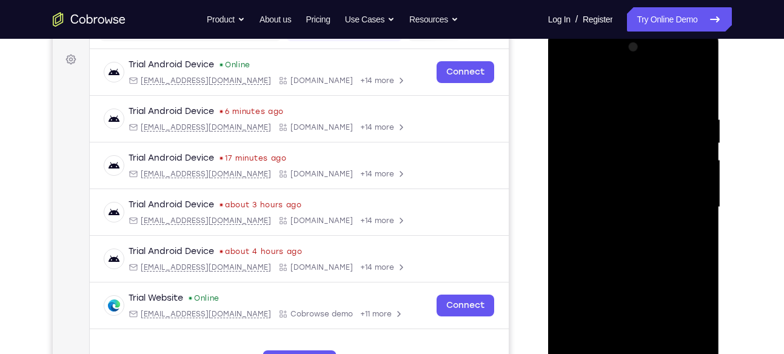
scroll to position [170, 0]
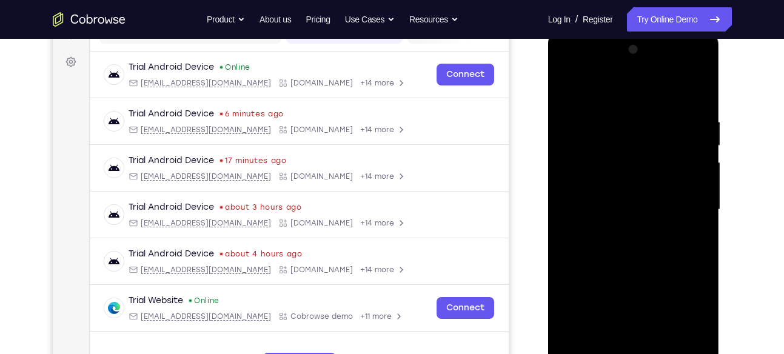
click at [570, 93] on div at bounding box center [633, 210] width 153 height 340
click at [570, 88] on div at bounding box center [633, 210] width 153 height 340
drag, startPoint x: 677, startPoint y: 144, endPoint x: 675, endPoint y: 251, distance: 106.8
click at [675, 251] on div at bounding box center [633, 210] width 153 height 340
click at [702, 260] on div at bounding box center [633, 210] width 153 height 340
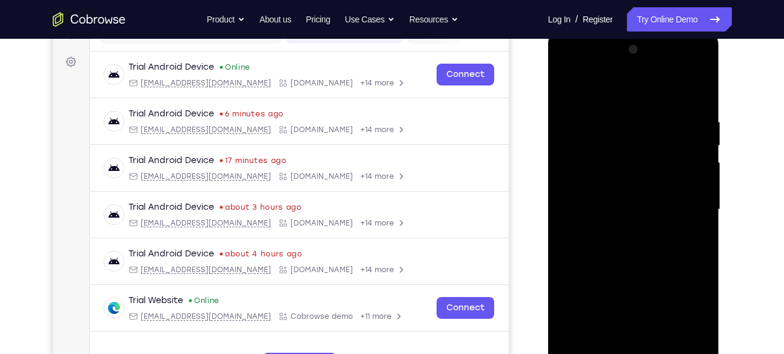
click at [702, 260] on div at bounding box center [633, 210] width 153 height 340
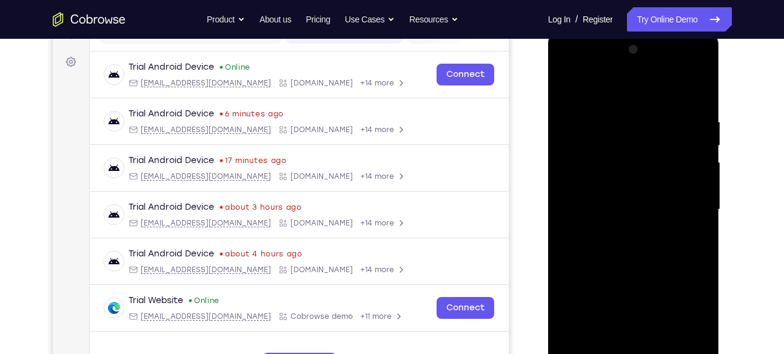
click at [702, 260] on div at bounding box center [633, 210] width 153 height 340
click at [586, 144] on div at bounding box center [633, 210] width 153 height 340
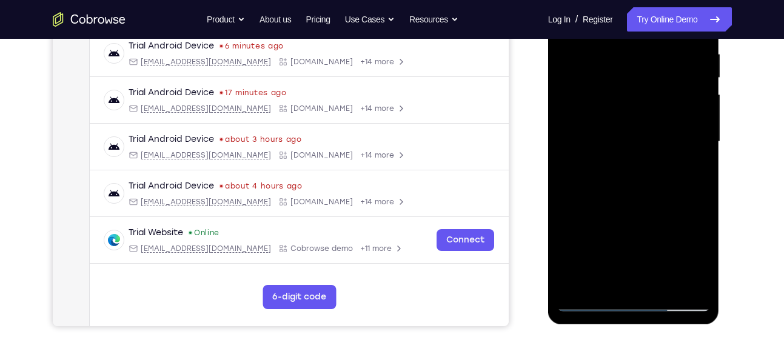
scroll to position [238, 0]
drag, startPoint x: 643, startPoint y: 226, endPoint x: 646, endPoint y: 175, distance: 51.0
click at [646, 175] on div at bounding box center [633, 141] width 153 height 340
drag, startPoint x: 648, startPoint y: 188, endPoint x: 656, endPoint y: 129, distance: 59.4
click at [656, 129] on div at bounding box center [633, 141] width 153 height 340
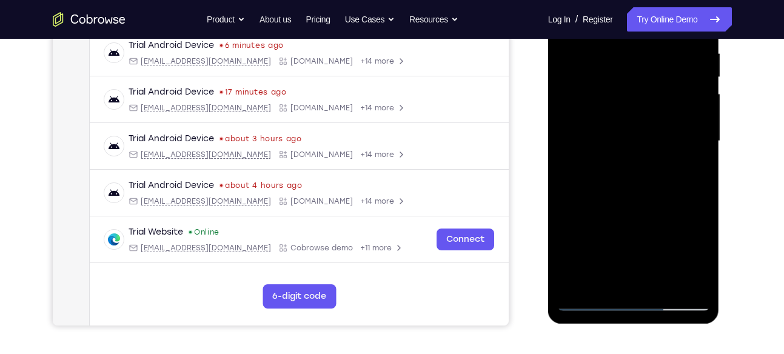
drag, startPoint x: 667, startPoint y: 101, endPoint x: 640, endPoint y: 254, distance: 155.2
click at [640, 254] on div at bounding box center [633, 141] width 153 height 340
drag, startPoint x: 655, startPoint y: 118, endPoint x: 641, endPoint y: 240, distance: 122.8
click at [641, 240] on div at bounding box center [633, 141] width 153 height 340
drag, startPoint x: 665, startPoint y: 141, endPoint x: 643, endPoint y: 241, distance: 102.6
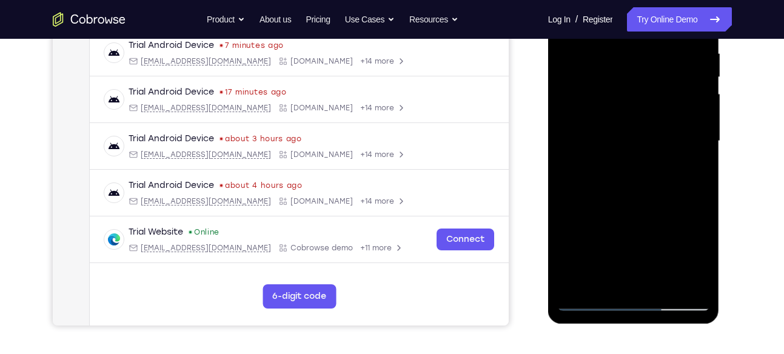
click at [643, 241] on div at bounding box center [633, 141] width 153 height 340
drag, startPoint x: 641, startPoint y: 126, endPoint x: 627, endPoint y: 224, distance: 99.2
click at [627, 224] on div at bounding box center [633, 141] width 153 height 340
drag, startPoint x: 630, startPoint y: 130, endPoint x: 628, endPoint y: 327, distance: 197.1
click at [628, 326] on html "Online web based iOS Simulators and Android Emulators. Run iPhone, iPad, Mobile…" at bounding box center [634, 144] width 173 height 364
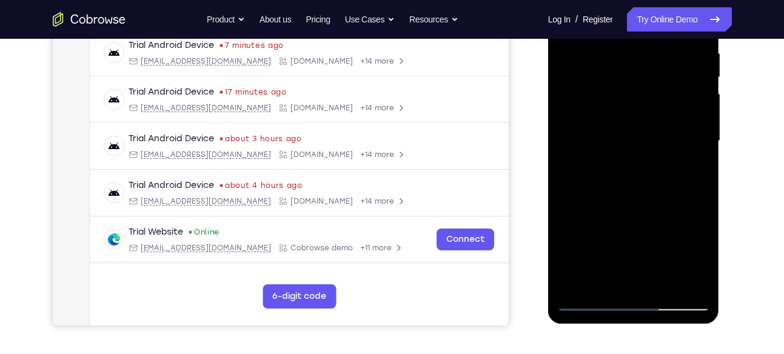
drag, startPoint x: 641, startPoint y: 122, endPoint x: 632, endPoint y: 325, distance: 202.8
click at [632, 325] on div at bounding box center [634, 144] width 173 height 364
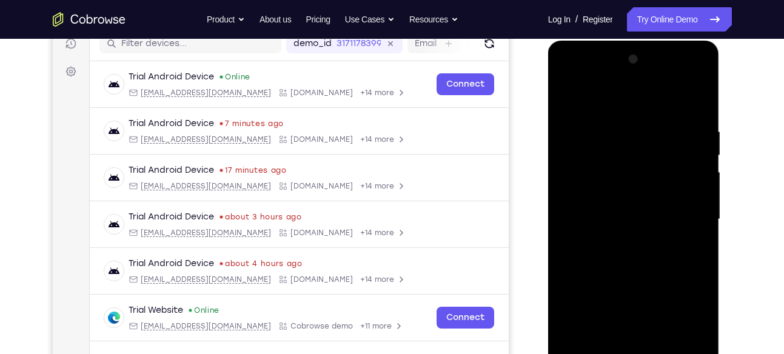
scroll to position [158, 0]
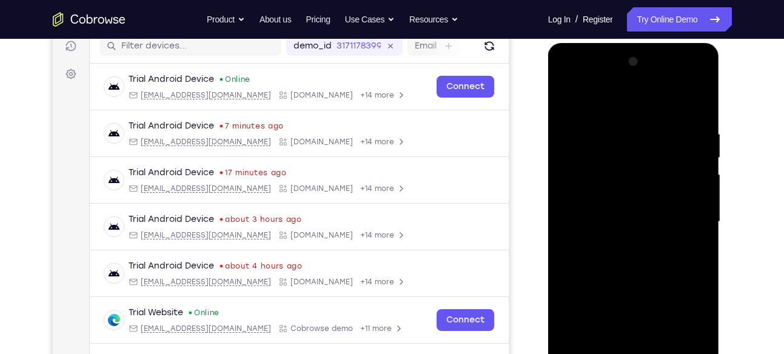
drag, startPoint x: 605, startPoint y: 144, endPoint x: 603, endPoint y: 246, distance: 101.9
click at [603, 246] on div at bounding box center [633, 222] width 153 height 340
drag, startPoint x: 617, startPoint y: 141, endPoint x: 602, endPoint y: 337, distance: 197.1
click at [602, 337] on div at bounding box center [633, 222] width 153 height 340
click at [585, 279] on div at bounding box center [633, 222] width 153 height 340
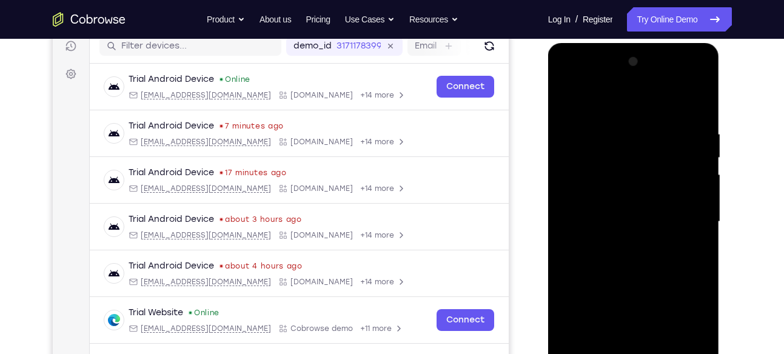
click at [565, 98] on div at bounding box center [633, 222] width 153 height 340
click at [645, 268] on div at bounding box center [633, 222] width 153 height 340
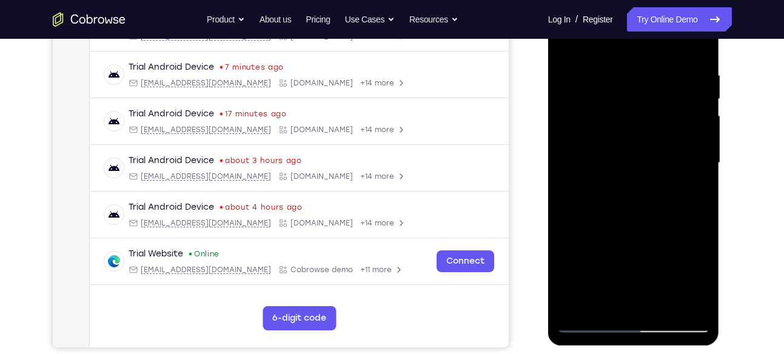
scroll to position [217, 0]
click at [576, 304] on div at bounding box center [633, 163] width 153 height 340
click at [633, 261] on div at bounding box center [633, 163] width 153 height 340
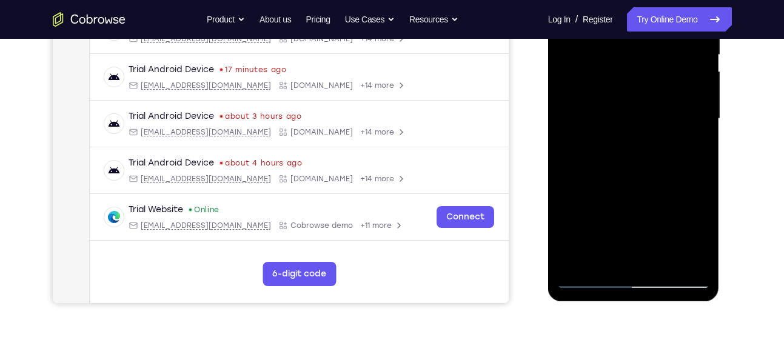
scroll to position [261, 0]
click at [578, 263] on div at bounding box center [633, 118] width 153 height 340
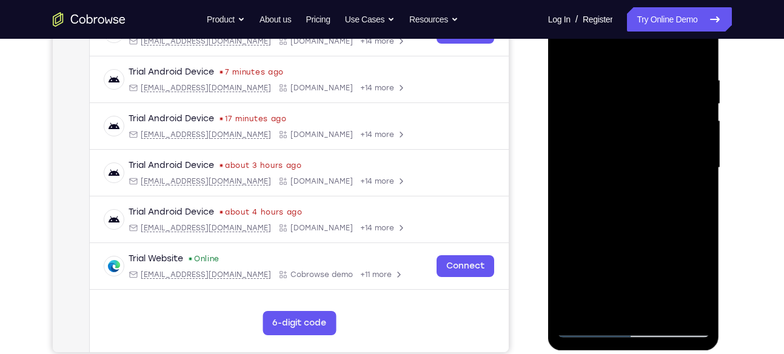
scroll to position [181, 0]
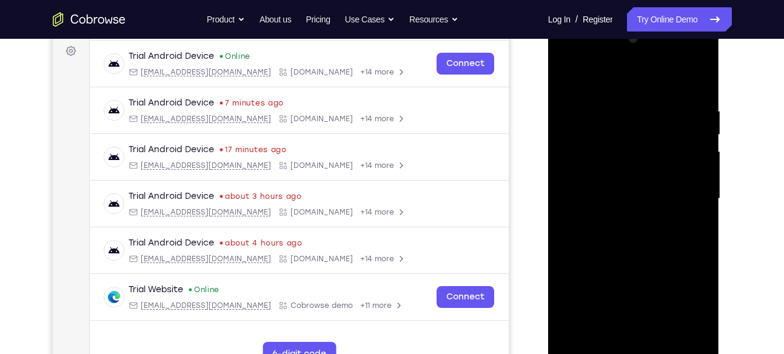
drag, startPoint x: 654, startPoint y: 127, endPoint x: 635, endPoint y: 288, distance: 161.2
click at [635, 288] on div at bounding box center [633, 199] width 153 height 340
